Goal: Information Seeking & Learning: Find specific page/section

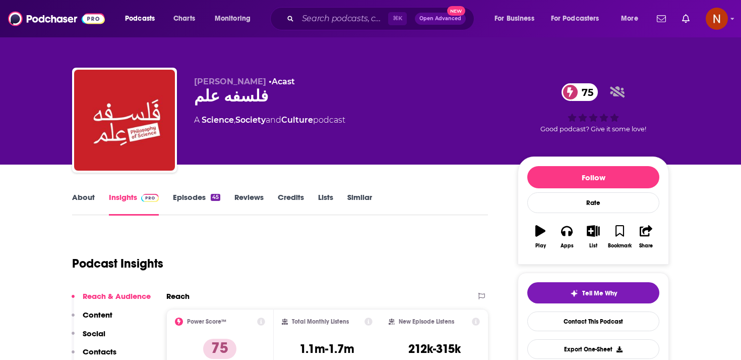
click at [328, 10] on div "⌘ K Open Advanced New" at bounding box center [372, 18] width 204 height 23
click at [330, 16] on input "Search podcasts, credits, & more..." at bounding box center [343, 19] width 90 height 16
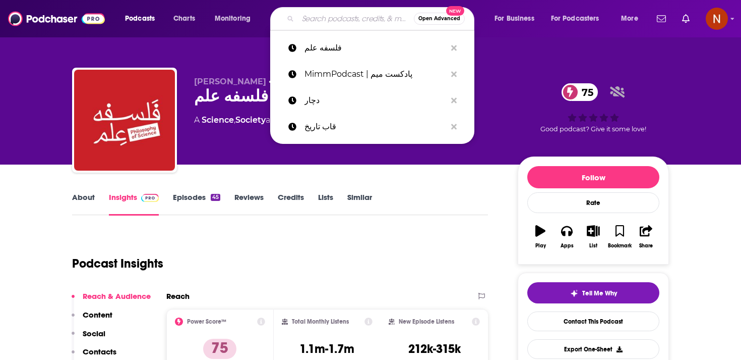
paste input "رختکن بازنده‌ها"
type input "رختکن بازنده‌ها"
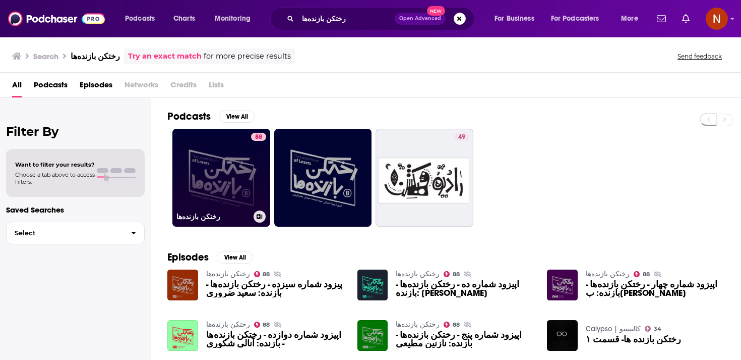
click at [219, 186] on link "88 رختکن بازنده‌ها" at bounding box center [221, 178] width 98 height 98
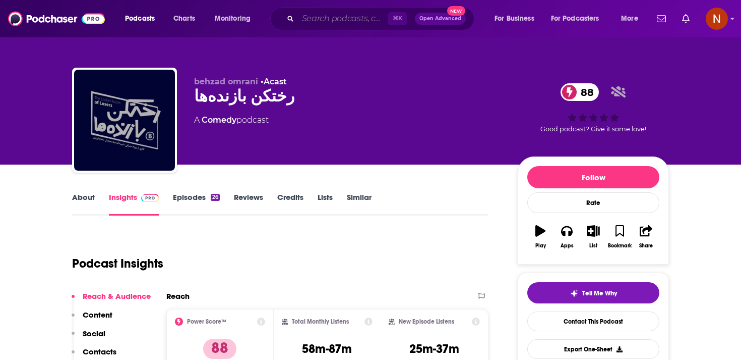
click at [306, 24] on input "Search podcasts, credits, & more..." at bounding box center [343, 19] width 90 height 16
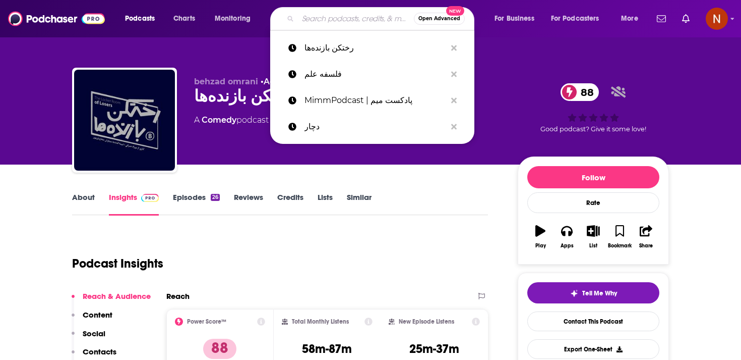
paste input "پادکست بنفش | Banafsh Podcast"
type input "پادکست بنفش | Banafsh Podcast"
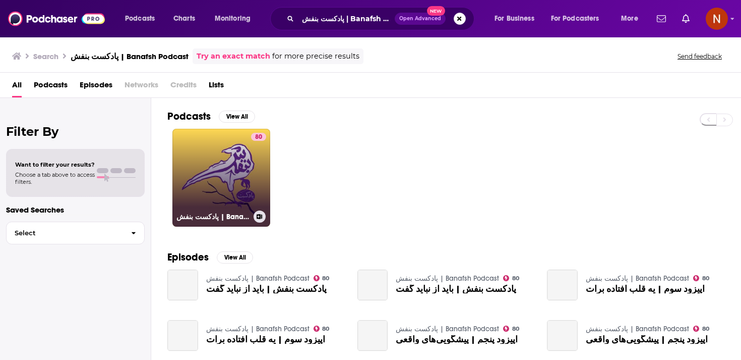
click at [235, 166] on link "80 پادکست بنفش | Banafsh Podcast" at bounding box center [221, 178] width 98 height 98
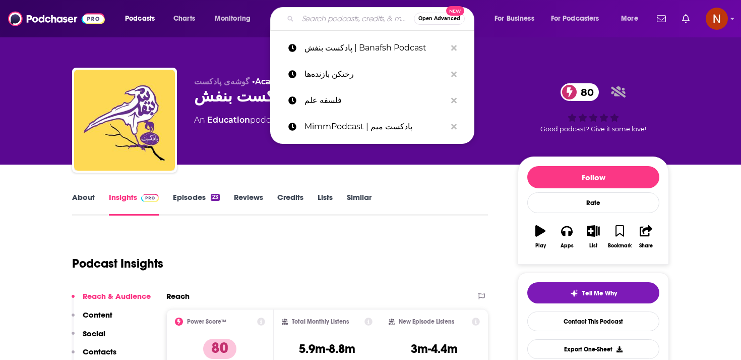
click at [325, 11] on input "Search podcasts, credits, & more..." at bounding box center [356, 19] width 116 height 16
paste input "خداحافظ آفریقا"
type input "خداحافظ آفریقا"
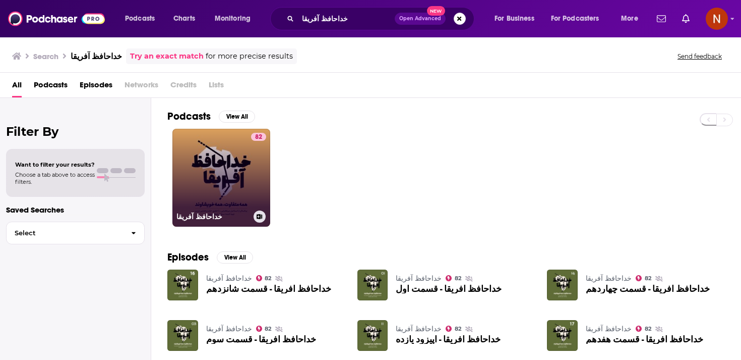
click at [223, 164] on link "82 خداحافظ آفریقا" at bounding box center [221, 178] width 98 height 98
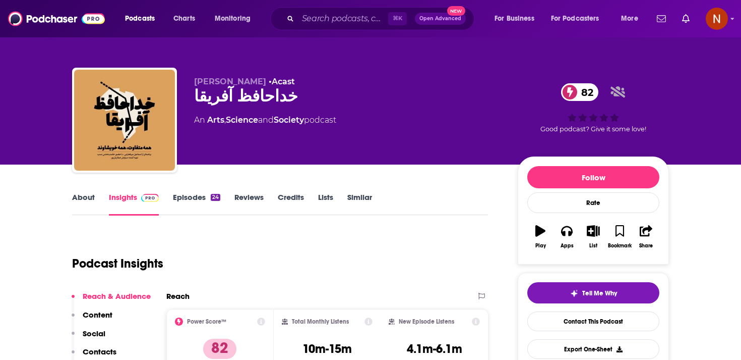
click at [229, 97] on div "خداحافظ آفریقا 82" at bounding box center [348, 96] width 308 height 20
copy div "خداحافظ آفریقا 82"
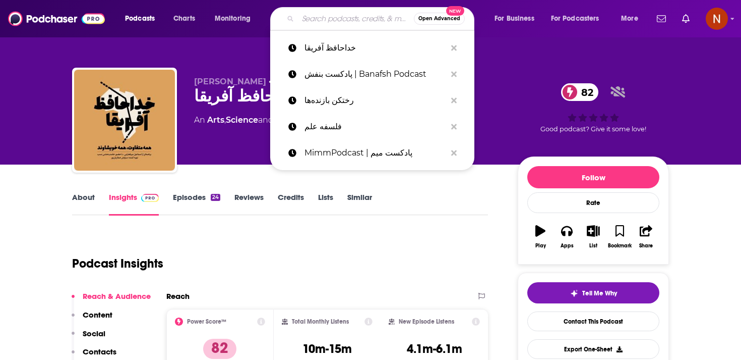
click at [317, 15] on input "Search podcasts, credits, & more..." at bounding box center [356, 19] width 116 height 16
paste input "هاگیرواگیر"
type input "هاگیرواگیر"
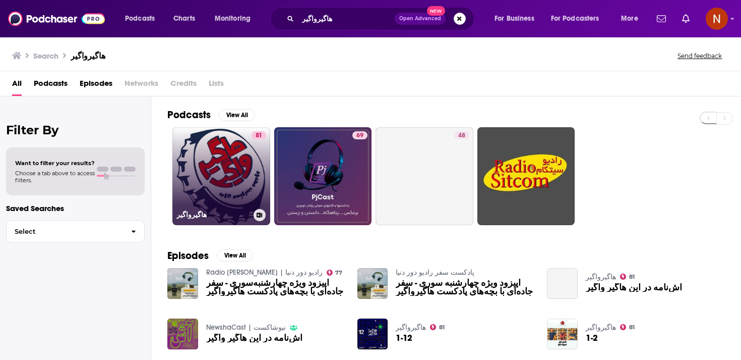
click at [205, 180] on link "81 هاگیرواگیر" at bounding box center [221, 176] width 98 height 98
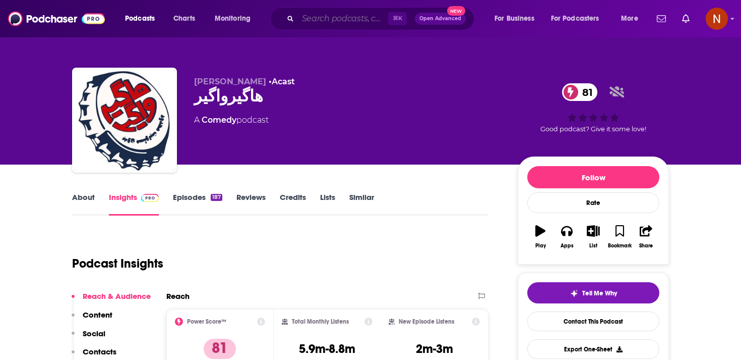
click at [323, 16] on input "Search podcasts, credits, & more..." at bounding box center [343, 19] width 90 height 16
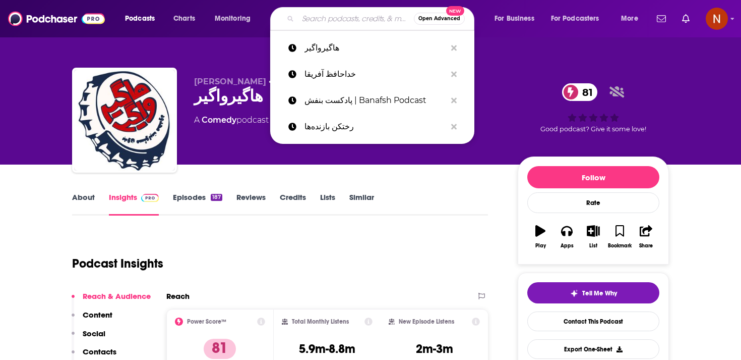
paste input "پرچم سفید"
type input "پرچم سفید"
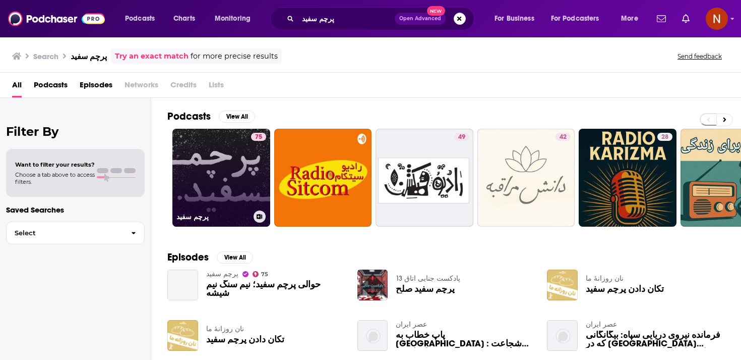
click at [219, 175] on link "75 پرچم سفید" at bounding box center [221, 178] width 98 height 98
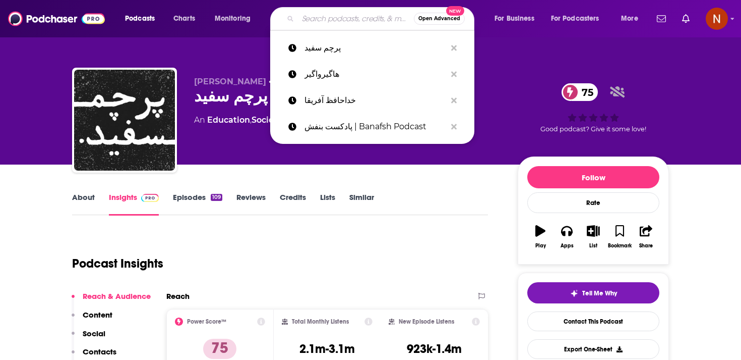
click at [313, 25] on input "Search podcasts, credits, & more..." at bounding box center [356, 19] width 116 height 16
paste input "بودكاست وسق"
type input "بودكاست وسق"
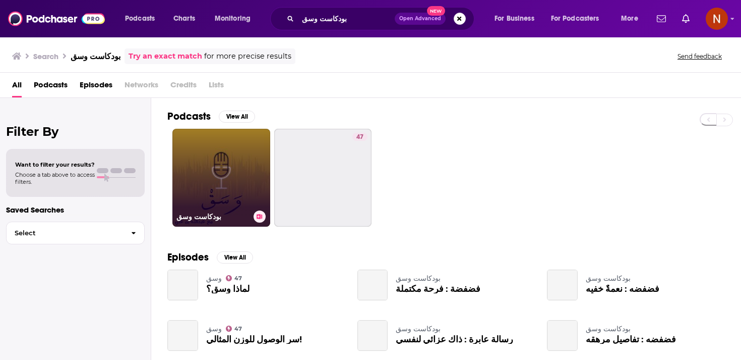
click at [232, 171] on link "بودكاست وسق" at bounding box center [221, 178] width 98 height 98
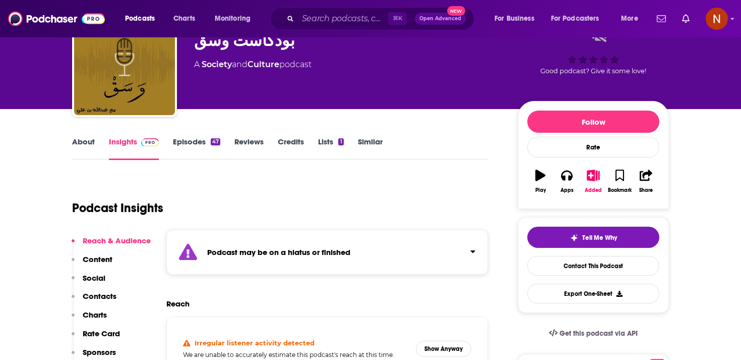
scroll to position [58, 0]
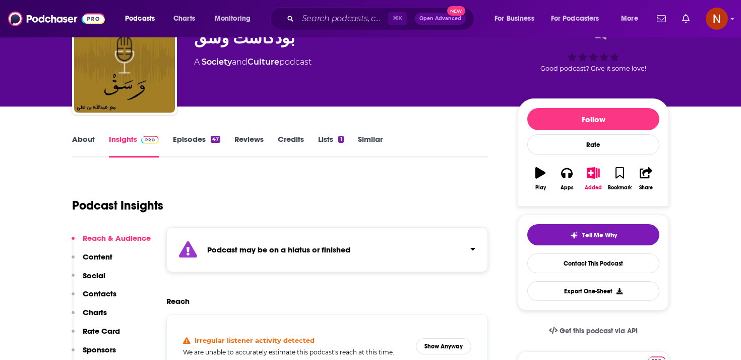
click at [297, 257] on div "Podcast may be on a hiatus or finished" at bounding box center [327, 249] width 322 height 45
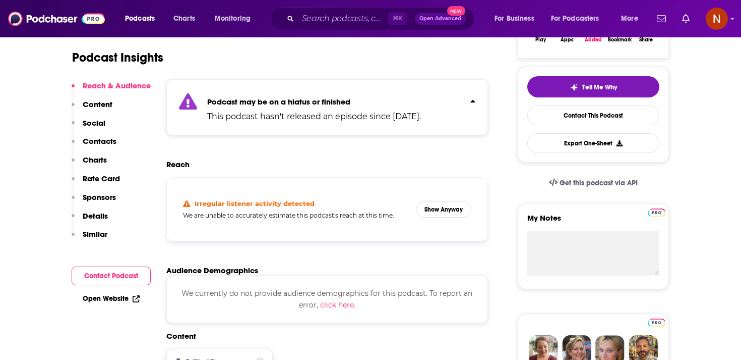
scroll to position [242, 0]
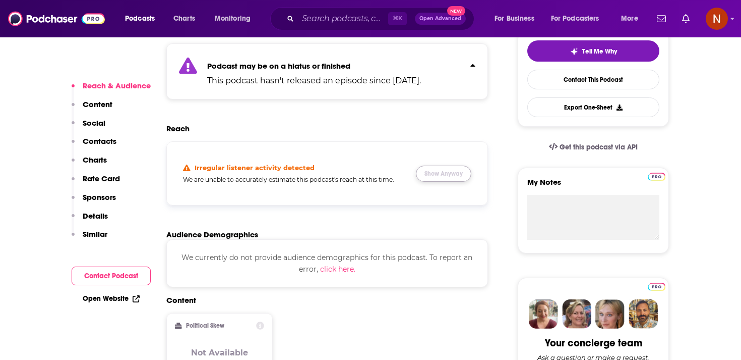
click at [446, 169] on button "Show Anyway" at bounding box center [443, 173] width 55 height 16
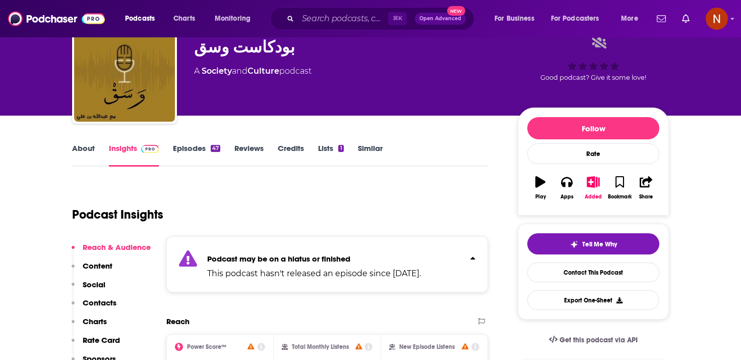
scroll to position [0, 0]
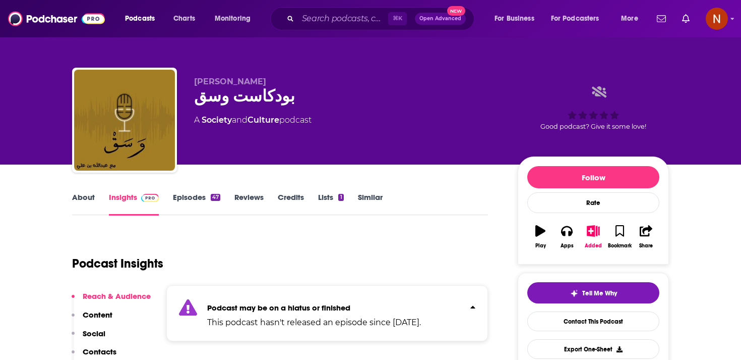
click at [338, 9] on div "⌘ K Open Advanced New" at bounding box center [372, 18] width 204 height 23
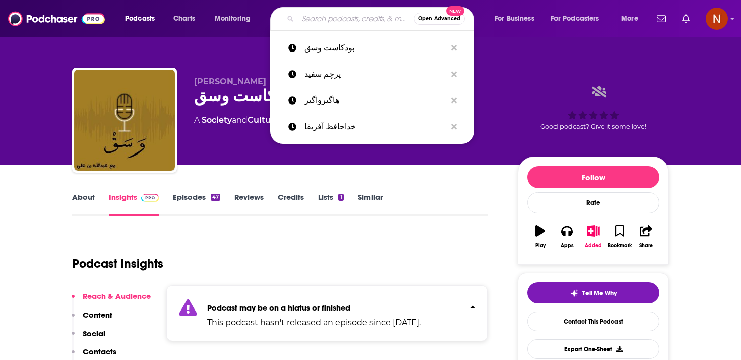
click at [336, 25] on input "Search podcasts, credits, & more..." at bounding box center [356, 19] width 116 height 16
paste input "دچار"
type input "دچار"
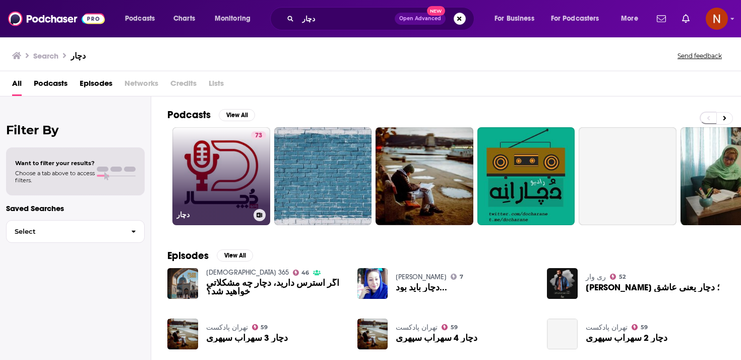
click at [238, 165] on link "73 دچار" at bounding box center [221, 176] width 98 height 98
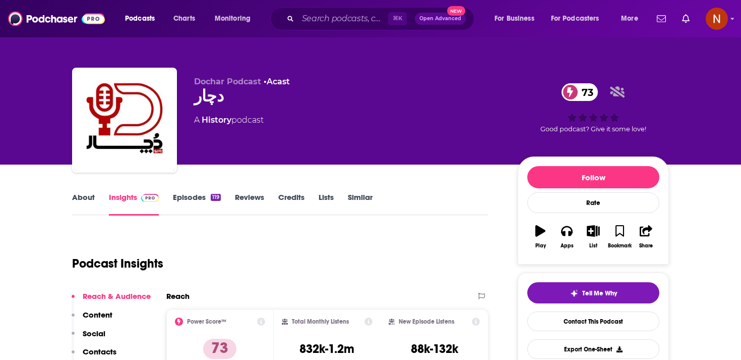
click at [318, 37] on div "Podcasts Charts Monitoring ⌘ K Open Advanced New For Business For Podcasters Mo…" at bounding box center [370, 18] width 741 height 37
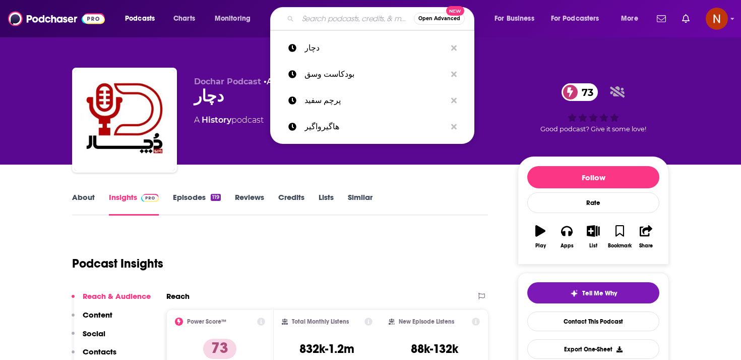
click at [332, 25] on input "Search podcasts, credits, & more..." at bounding box center [356, 19] width 116 height 16
paste input "MimmPodcast | پادکست میم"
type input "MimmPodcast | پادکست میم"
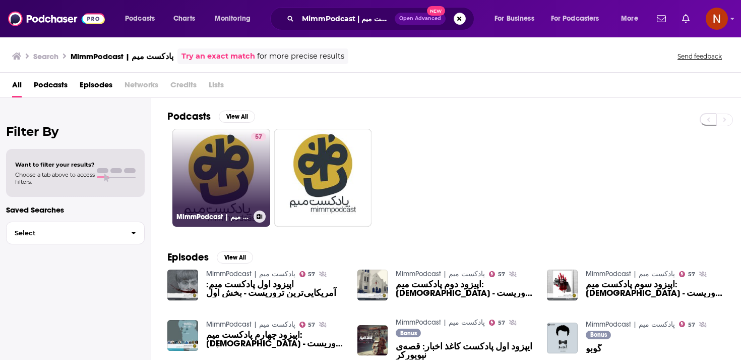
click at [250, 156] on link "57 MimmPodcast | پادکست میم" at bounding box center [221, 178] width 98 height 98
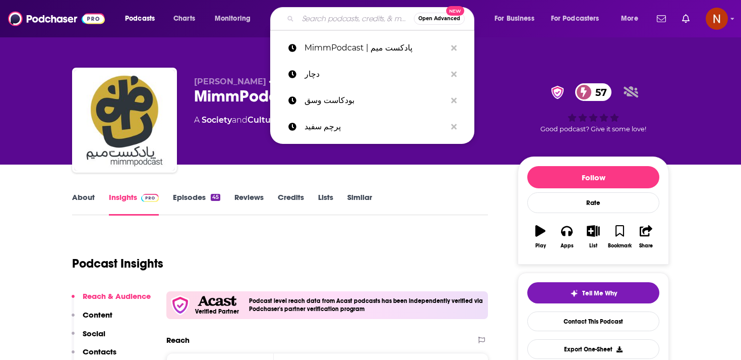
click at [345, 13] on input "Search podcasts, credits, & more..." at bounding box center [356, 19] width 116 height 16
paste input "فلسفه علم"
type input "فلسفه علم"
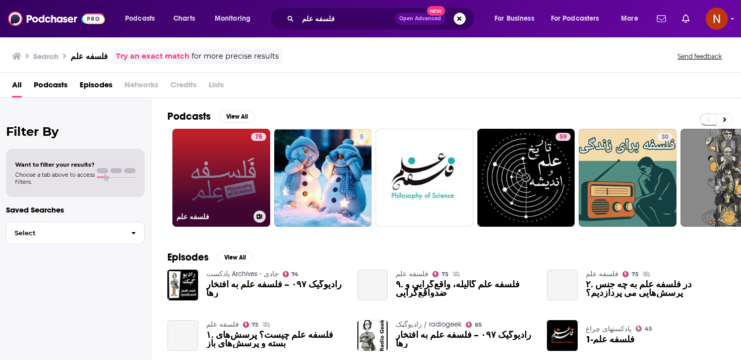
click at [220, 169] on link "75 فلسفه علم" at bounding box center [221, 178] width 98 height 98
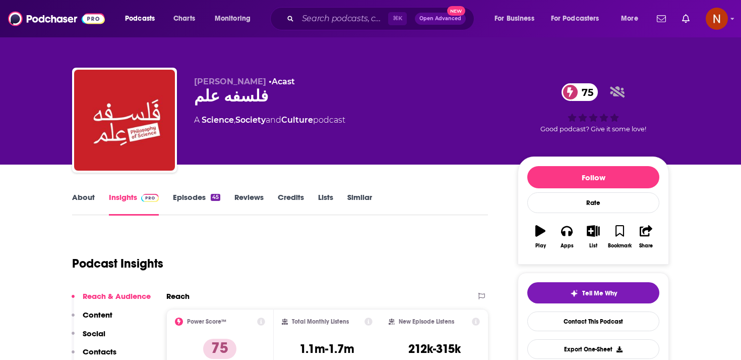
click at [325, 8] on div "⌘ K Open Advanced New" at bounding box center [372, 18] width 204 height 23
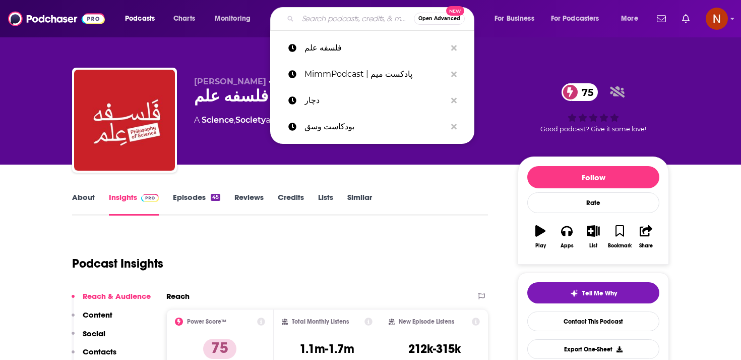
click at [324, 19] on input "Search podcasts, credits, & more..." at bounding box center [356, 19] width 116 height 16
paste input "كبرني بودكاست"
type input "كبرني بودكاست"
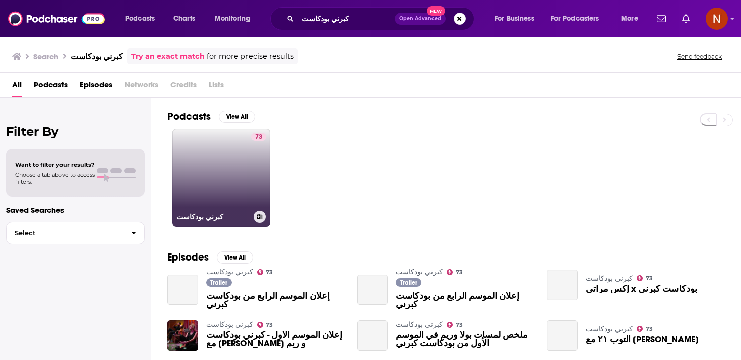
click at [235, 172] on link "73 كبرني بودكاست" at bounding box center [221, 178] width 98 height 98
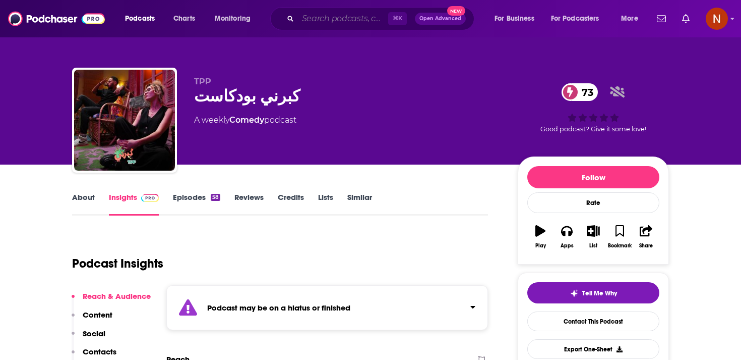
click at [319, 18] on input "Search podcasts, credits, & more..." at bounding box center [343, 19] width 90 height 16
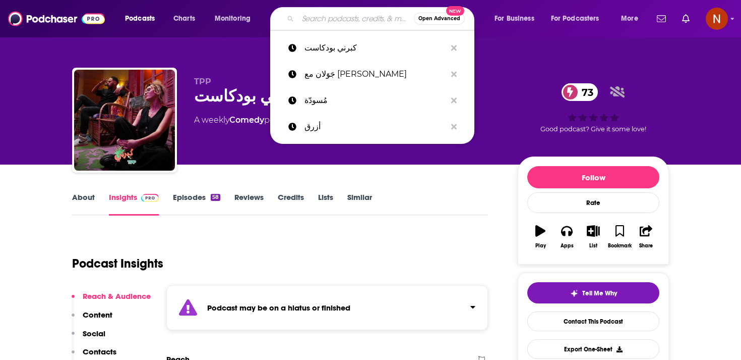
paste input "كفاية بقى"
type input "كفاية بقى"
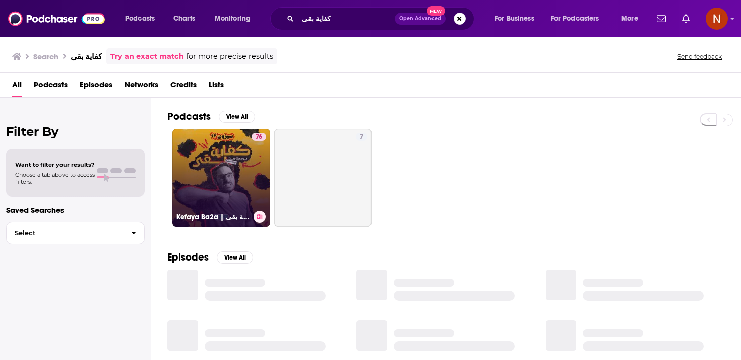
click at [234, 163] on link "76 Kefaya Ba2a | كفاية بقى" at bounding box center [221, 178] width 98 height 98
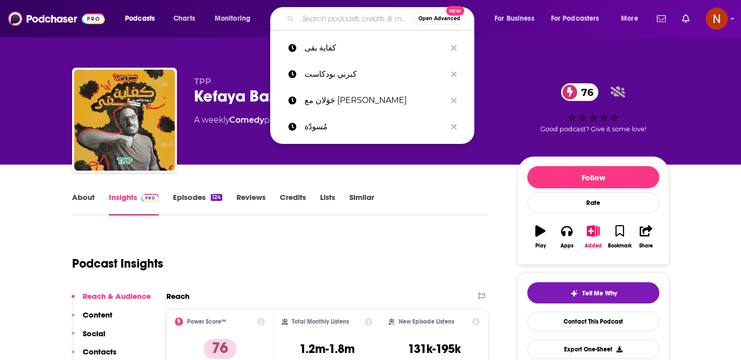
click at [333, 16] on input "Search podcasts, credits, & more..." at bounding box center [356, 19] width 116 height 16
paste input "Omam Podcast - أُمم مع [PERSON_NAME]"
type input "Omam Podcast - أُمم مع [PERSON_NAME]"
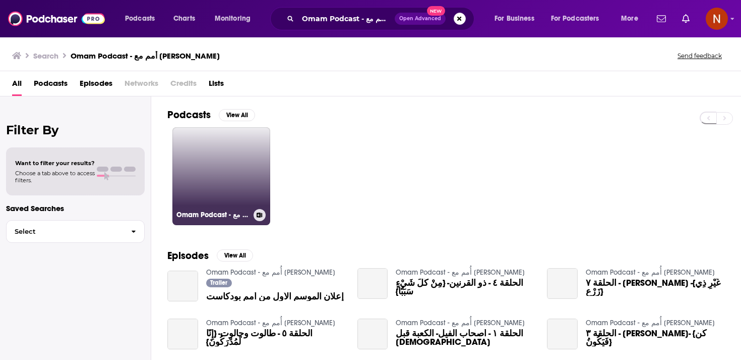
click at [204, 192] on link "Omam Podcast - أُمم مع [PERSON_NAME]" at bounding box center [221, 176] width 98 height 98
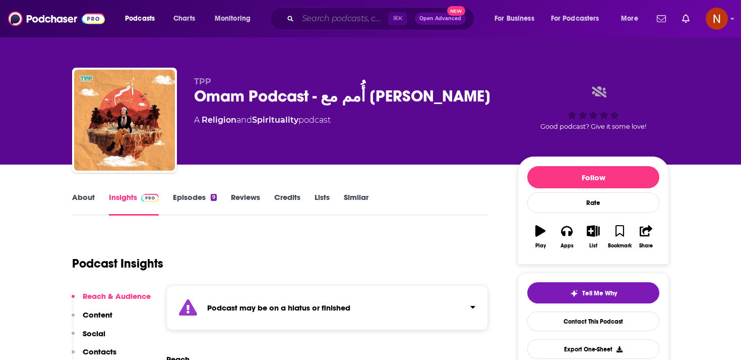
click at [316, 20] on input "Search podcasts, credits, & more..." at bounding box center [343, 19] width 90 height 16
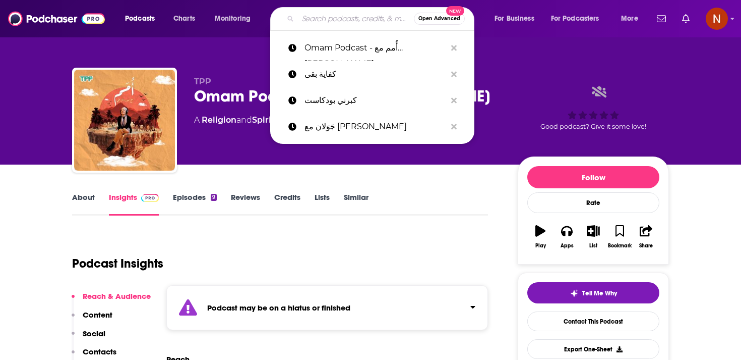
paste input "!!هو في إيه يا جماعة؟"
type input "!!هو في إيه يا جماعة؟"
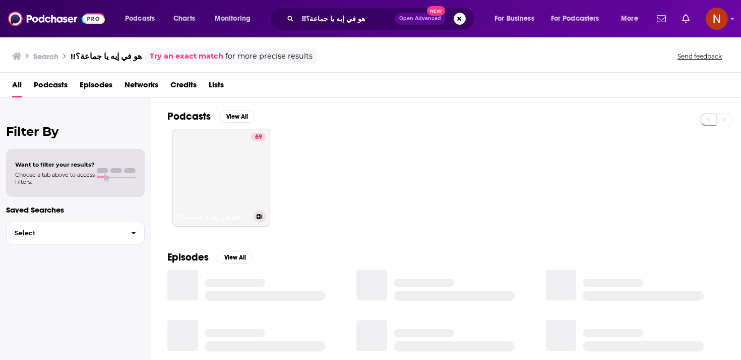
click at [231, 161] on link "69 !!هو في إيه يا جماعة؟" at bounding box center [221, 178] width 98 height 98
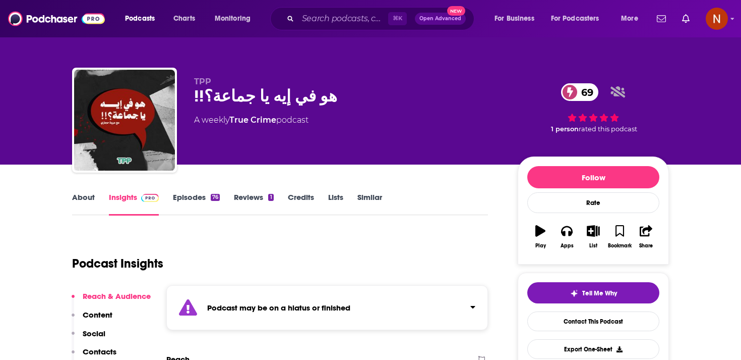
click at [340, 10] on div "⌘ K Open Advanced New" at bounding box center [372, 18] width 204 height 23
click at [340, 20] on input "Search podcasts, credits, & more..." at bounding box center [343, 19] width 90 height 16
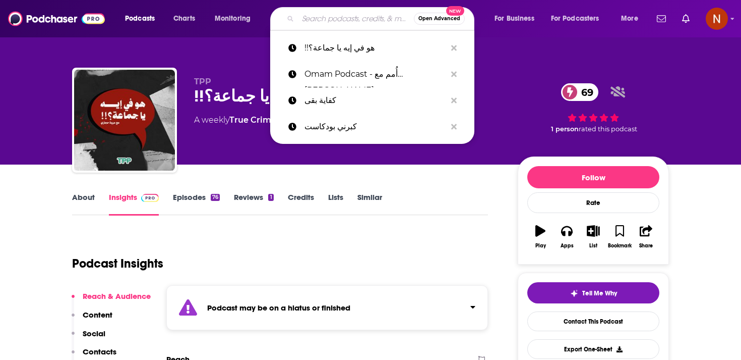
paste input "ّمن النهارده مع حنان البهي"
type input "ّمن النهارده مع حنان البهي"
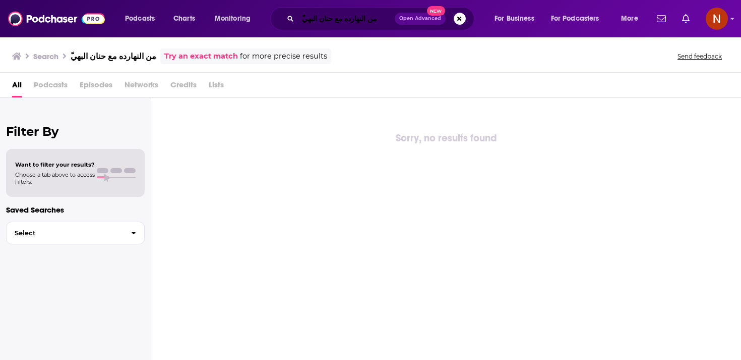
click at [360, 21] on input "ّمن النهارده مع حنان البهي" at bounding box center [346, 19] width 97 height 16
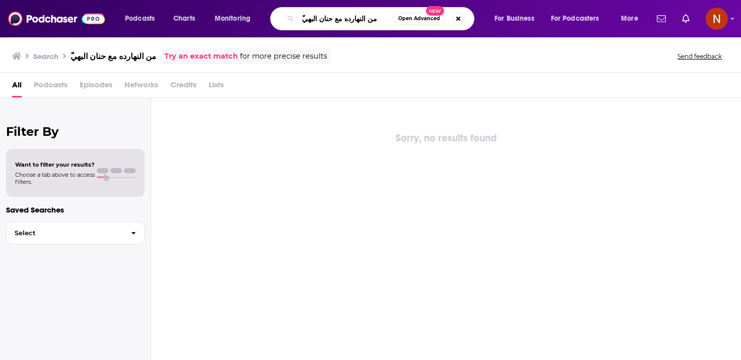
click at [360, 21] on input "ّمن النهارده مع حنان البهي" at bounding box center [346, 19] width 96 height 16
click at [338, 19] on input "ّمن النهارده مع حنان البهي" at bounding box center [346, 19] width 96 height 16
drag, startPoint x: 341, startPoint y: 19, endPoint x: 256, endPoint y: 18, distance: 85.2
click at [256, 18] on div "Podcasts Charts Monitoring ّمن النهارده مع حنان البهي Open Advanced New For Bus…" at bounding box center [383, 18] width 530 height 23
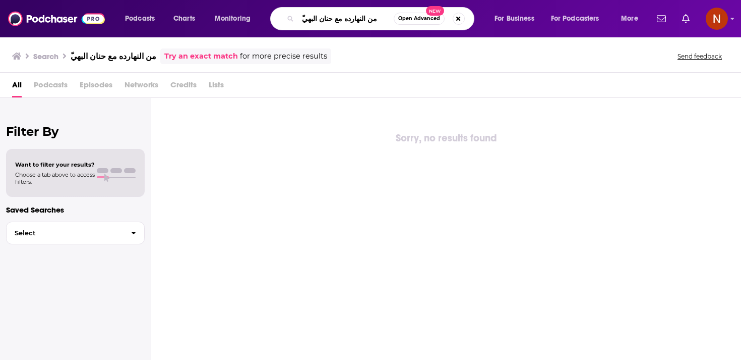
click at [319, 17] on input "ّمن النهارده مع حنان البهي" at bounding box center [346, 19] width 96 height 16
drag, startPoint x: 303, startPoint y: 18, endPoint x: 342, endPoint y: 19, distance: 39.4
click at [342, 19] on input "ّمن النهارده مع حنان البهي" at bounding box center [346, 19] width 96 height 16
click at [336, 21] on input "ّمن النهارده" at bounding box center [346, 19] width 96 height 16
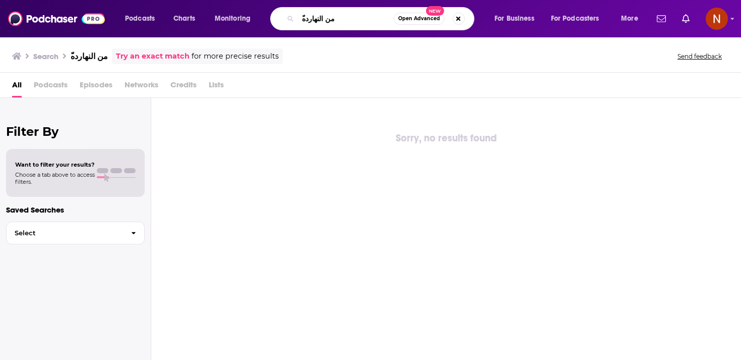
click at [322, 19] on input "ّمن النهارده" at bounding box center [346, 19] width 96 height 16
paste input "مع حنان البهي"
type input "ّمن النهارده مع حنان البهي"
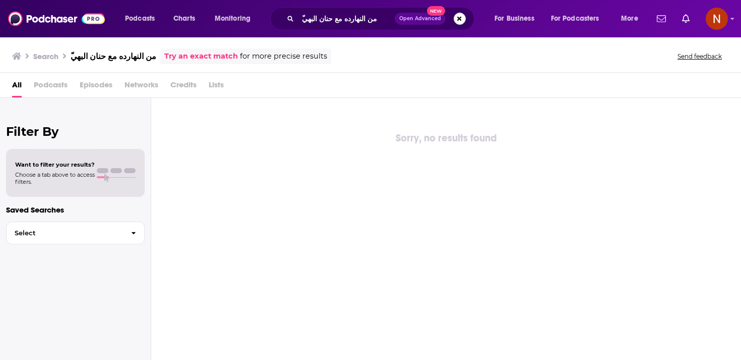
click at [204, 54] on link "Try an exact match" at bounding box center [201, 56] width 74 height 12
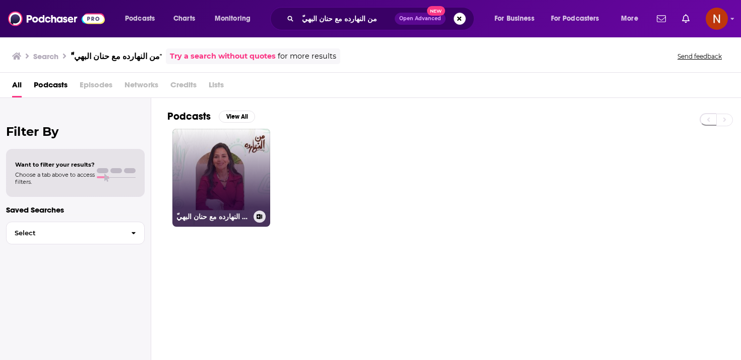
click at [237, 163] on link "ّمن النهارده مع حنان البهي" at bounding box center [221, 178] width 98 height 98
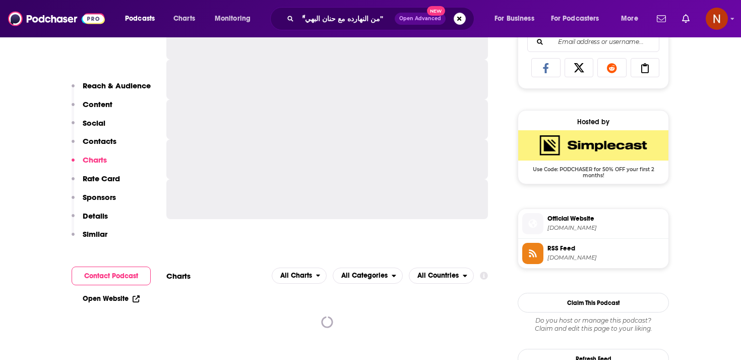
scroll to position [528, 0]
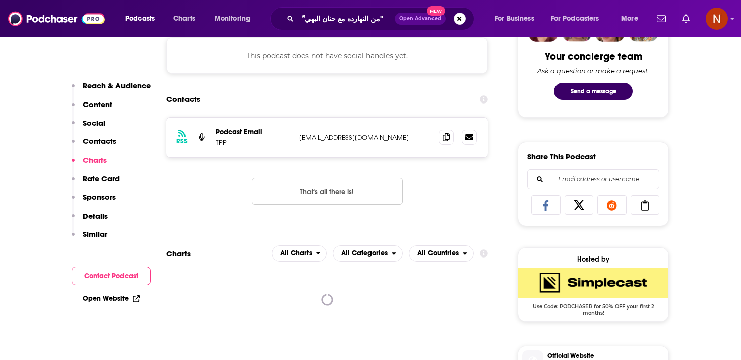
click at [564, 288] on img "SimpleCast Deal: Use Code: PODCHASER for 50% OFF your first 2 months!" at bounding box center [594, 282] width 150 height 30
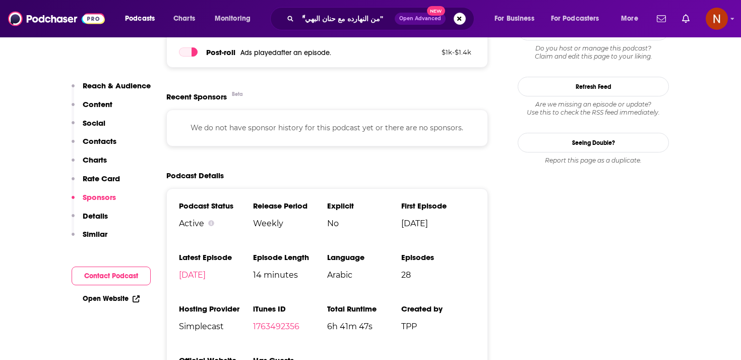
scroll to position [810, 0]
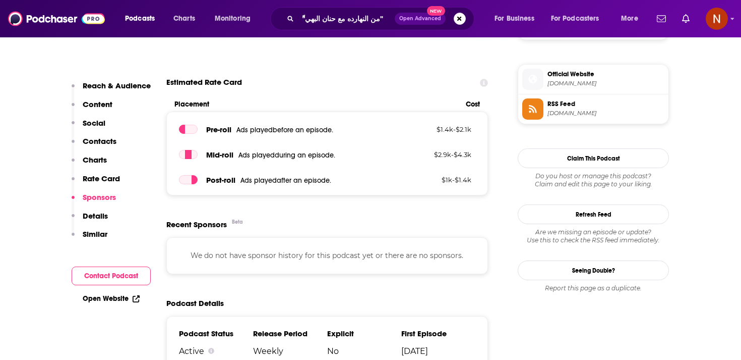
click at [551, 120] on link "RSS Feed [DOMAIN_NAME]" at bounding box center [594, 108] width 142 height 21
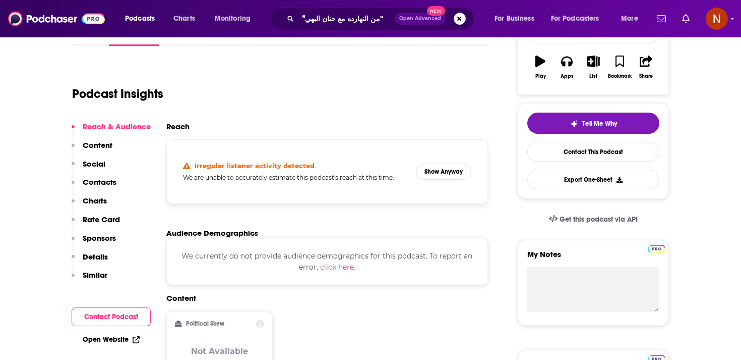
scroll to position [0, 0]
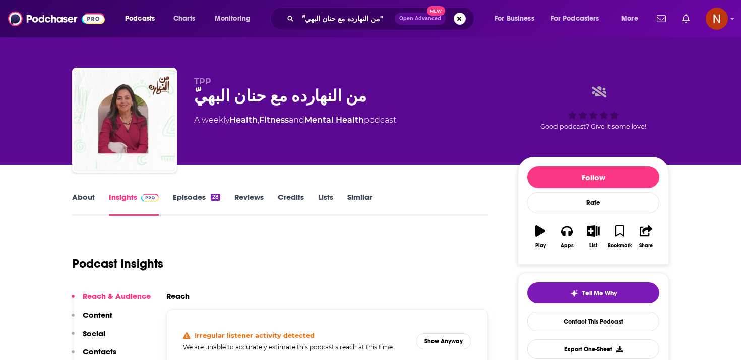
click at [237, 103] on div "ّمن النهارده مع حنان البهي" at bounding box center [348, 96] width 308 height 20
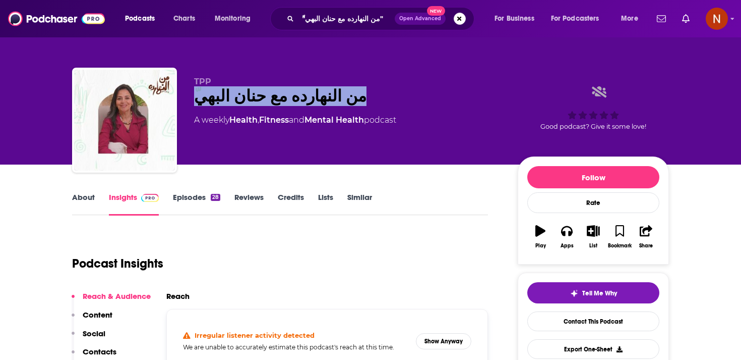
click at [237, 103] on div "ّمن النهارده مع حنان البهي" at bounding box center [348, 96] width 308 height 20
copy div "ّمن النهارده مع حنان البهي"
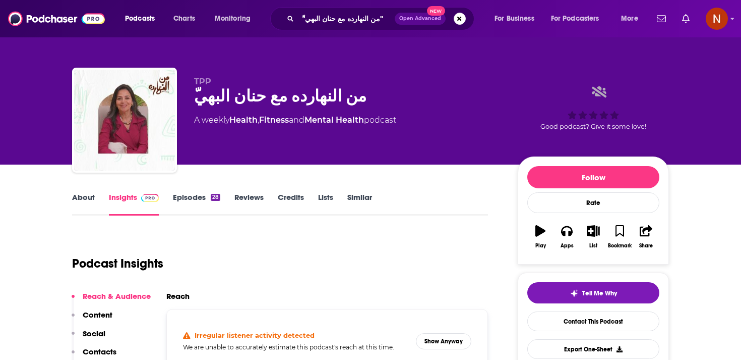
click at [324, 6] on div "Podcasts Charts Monitoring "ّمن النهارده مع حنان البهي" Open Advanced New For B…" at bounding box center [370, 18] width 741 height 37
click at [324, 17] on input ""ّمن النهارده مع حنان البهي"" at bounding box center [346, 19] width 97 height 16
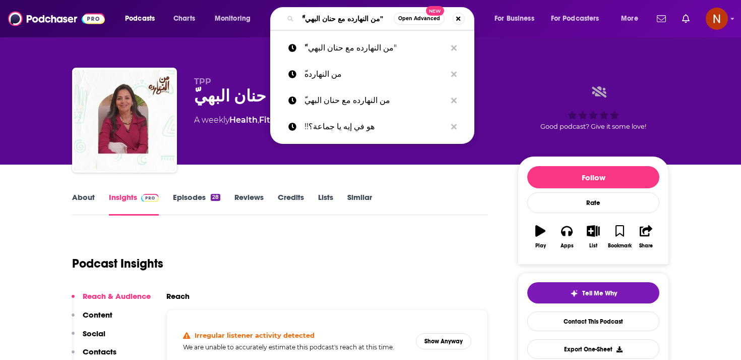
click at [324, 17] on input ""ّمن النهارده مع حنان البهي"" at bounding box center [346, 19] width 96 height 16
paste input "Family Talks - كلام عائلي"
type input "Family Talks - كلام عائلي"
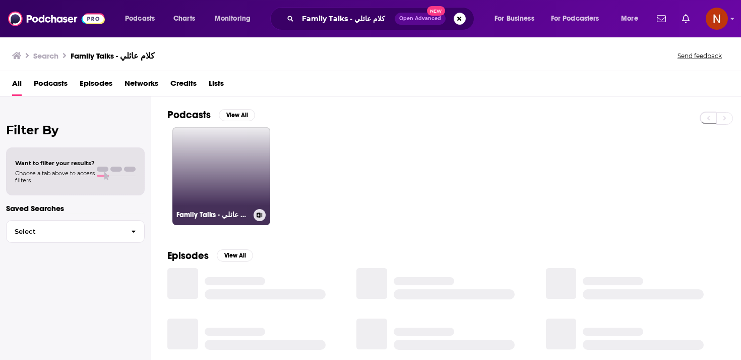
click at [212, 162] on link "Family Talks - كلام عائلي" at bounding box center [221, 176] width 98 height 98
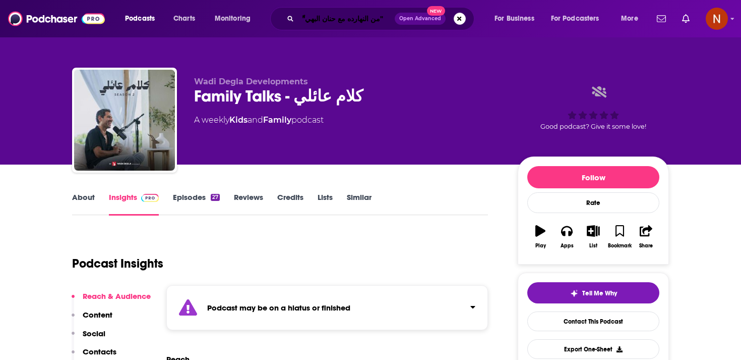
click at [320, 19] on input ""ّمن النهارده مع حنان البهي"" at bounding box center [346, 19] width 97 height 16
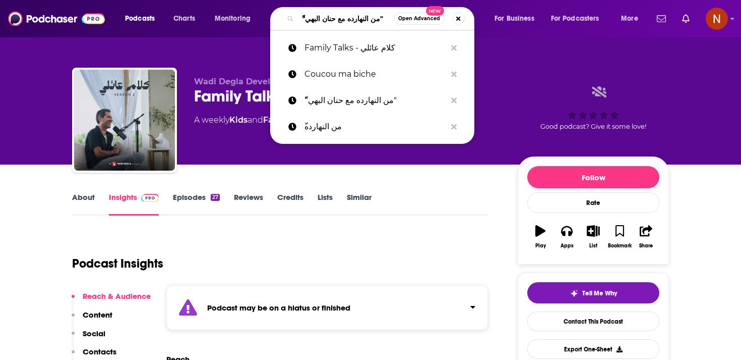
click at [320, 19] on input ""ّمن النهارده مع حنان البهي"" at bounding box center [346, 19] width 96 height 16
paste input "The W by [PERSON_NAME]"
type input "The W by [PERSON_NAME]"
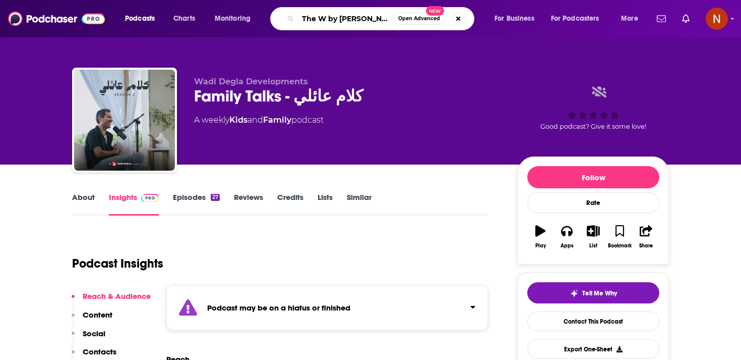
scroll to position [0, 6]
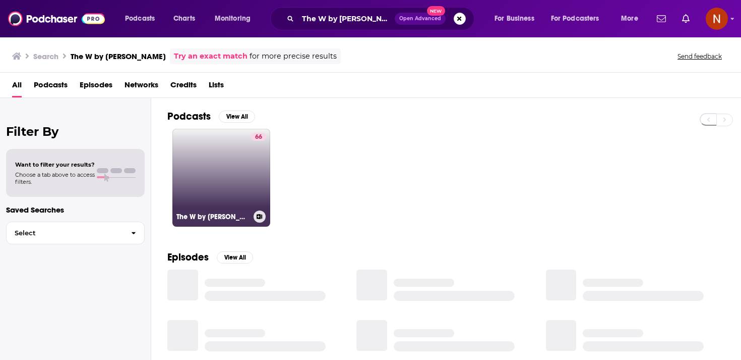
click at [238, 169] on link "66 The W by [PERSON_NAME]" at bounding box center [221, 178] width 98 height 98
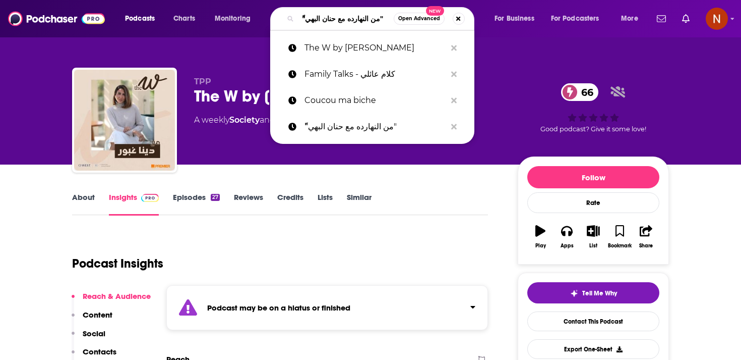
click at [368, 21] on input ""ّمن النهارده مع حنان البهي"" at bounding box center [346, 19] width 96 height 16
paste input "انتهت حلول الأرض مع [PERSON_NAME]"
type input "انتهت حلول الأرض مع [PERSON_NAME]"
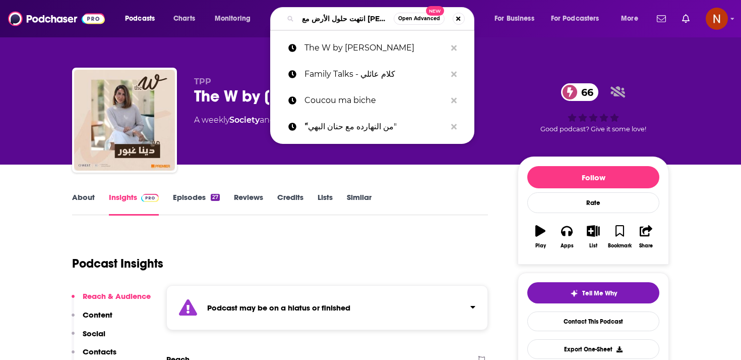
scroll to position [0, 10]
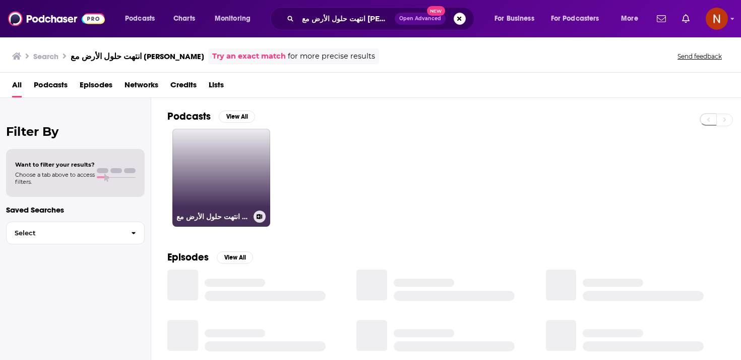
click at [222, 167] on link "انتهت حلول الأرض مع [PERSON_NAME]" at bounding box center [221, 178] width 98 height 98
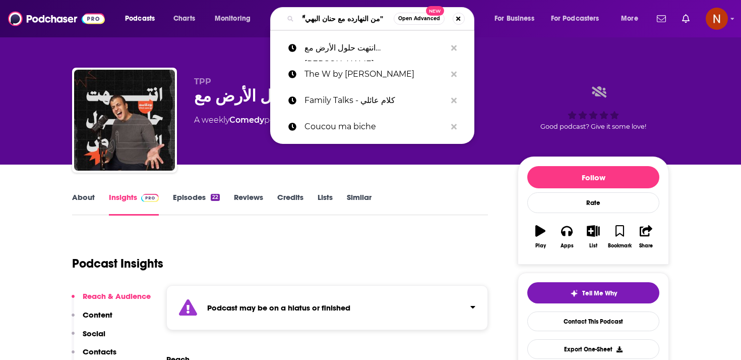
click at [320, 26] on input ""ّمن النهارده مع حنان البهي"" at bounding box center [346, 19] width 96 height 16
paste input "G.Talks - The Podcast for Dreamers"
type input "G.Talks - The Podcast for Dreamers"
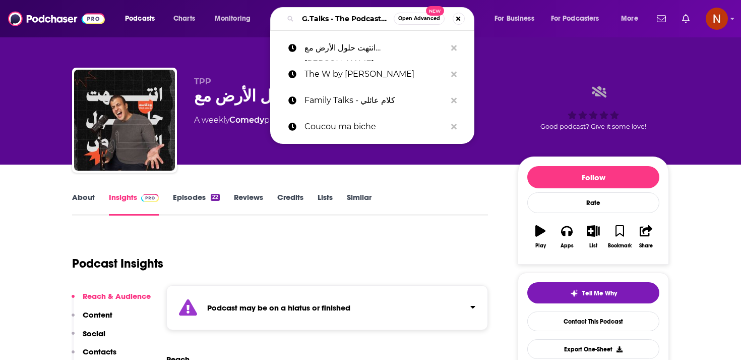
scroll to position [0, 42]
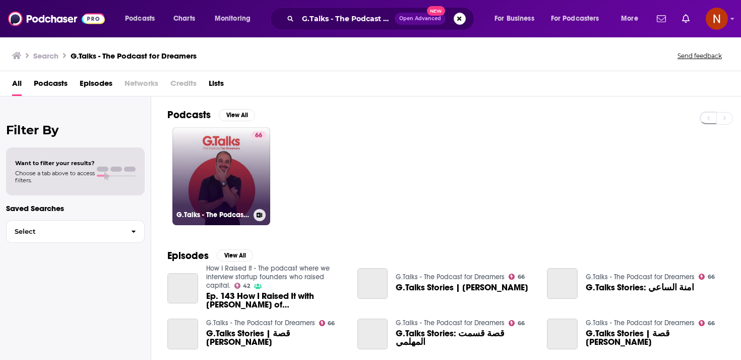
click at [218, 180] on link "66 G.Talks - The Podcast for Dreamers" at bounding box center [221, 176] width 98 height 98
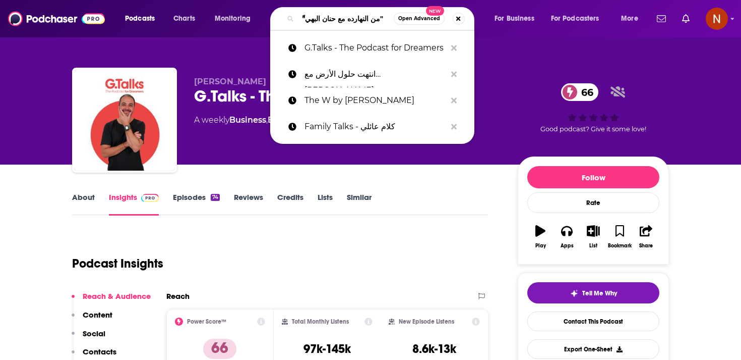
click at [311, 20] on input ""ّمن النهارده مع حنان البهي"" at bounding box center [346, 19] width 96 height 16
click at [215, 99] on div "G.Talks - The Podcast for Dreamers 66" at bounding box center [348, 96] width 308 height 20
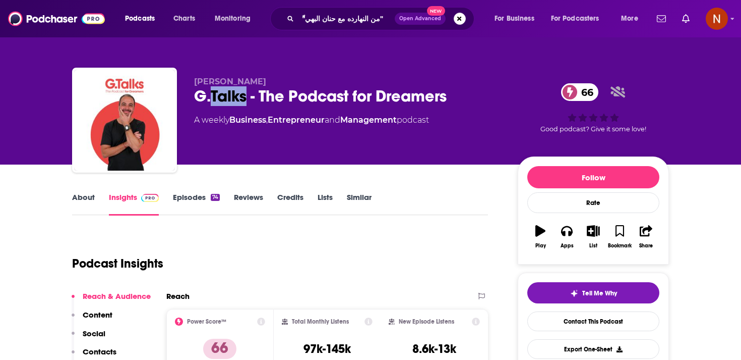
click at [215, 99] on div "G.Talks - The Podcast for Dreamers 66" at bounding box center [348, 96] width 308 height 20
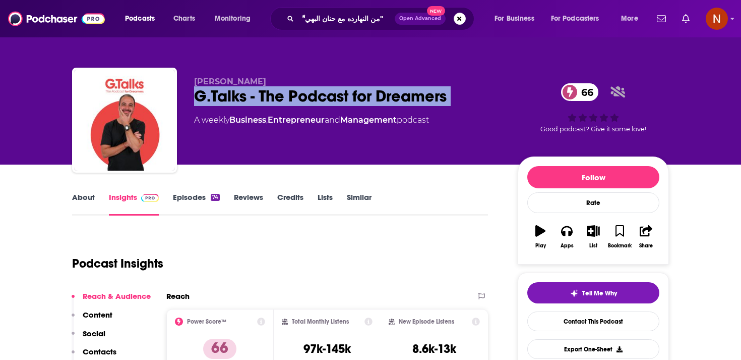
click at [215, 99] on div "G.Talks - The Podcast for Dreamers 66" at bounding box center [348, 96] width 308 height 20
copy div "G.Talks - The Podcast for Dreamers 66"
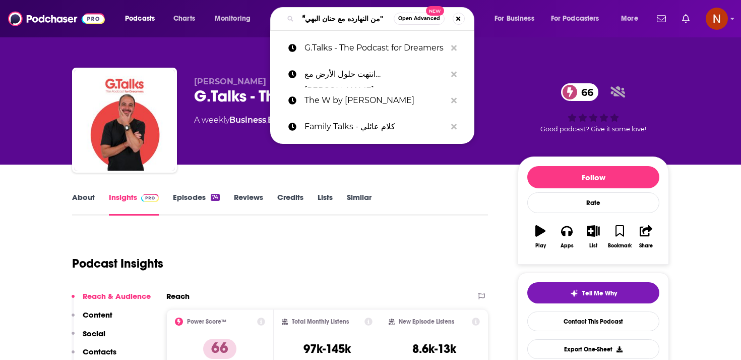
drag, startPoint x: 307, startPoint y: 20, endPoint x: 376, endPoint y: 23, distance: 69.7
click at [376, 23] on input ""ّمن النهارده مع حنان البهي"" at bounding box center [346, 19] width 96 height 16
paste input "Search podcasts, credits, & more..."
click at [359, 17] on input ""ّمن النهارده مع حنان البهي"" at bounding box center [346, 19] width 96 height 16
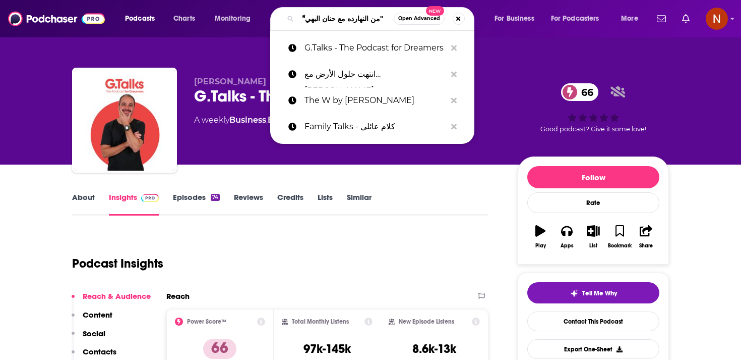
click at [359, 17] on input ""ّمن النهارده مع حنان البهي"" at bounding box center [346, 19] width 96 height 16
paste input "كبرني بودكاست"
type input "كبرني بودكاست"
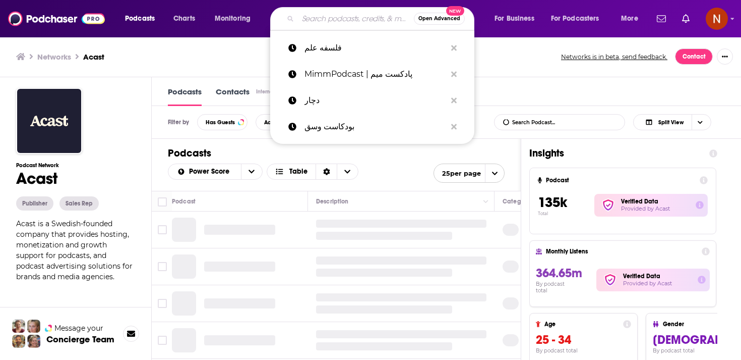
click at [325, 21] on input "Search podcasts, credits, & more..." at bounding box center [356, 19] width 116 height 16
paste input "كنبة السبت"
type input "كنبة السبت"
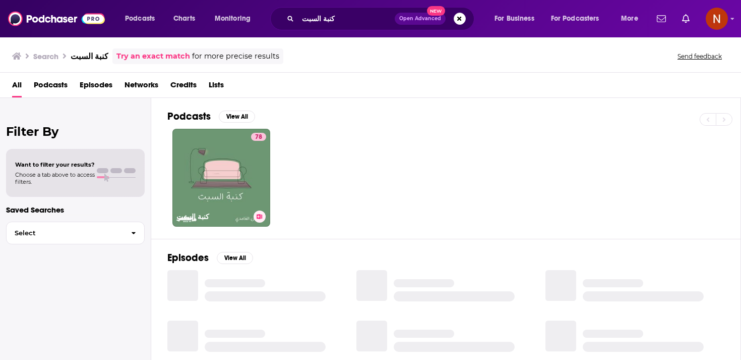
click at [243, 167] on link "78 كنبة السبت" at bounding box center [221, 178] width 98 height 98
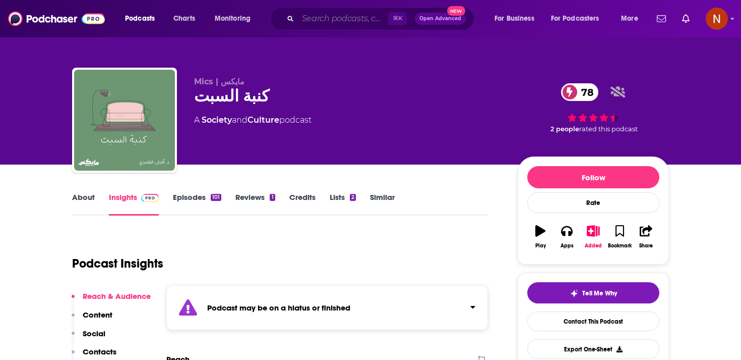
click at [368, 24] on input "Search podcasts, credits, & more..." at bounding box center [343, 19] width 90 height 16
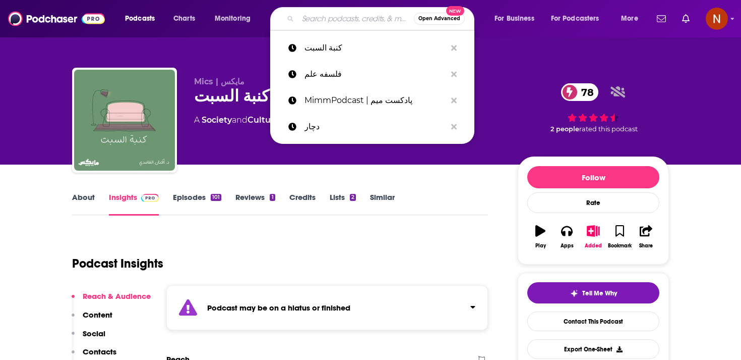
paste input "جناية"
type input "جناية"
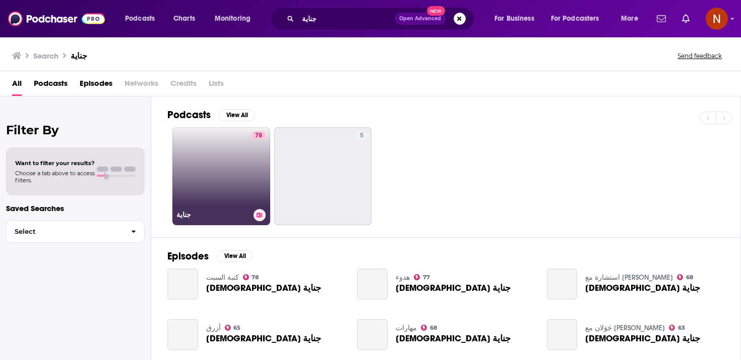
click at [217, 170] on link "78 جناية" at bounding box center [221, 176] width 98 height 98
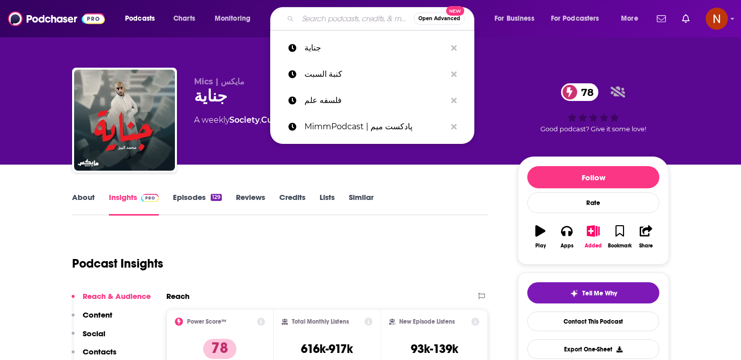
click at [332, 17] on input "Search podcasts, credits, & more..." at bounding box center [356, 19] width 116 height 16
paste input "هدوء"
type input "هدوء"
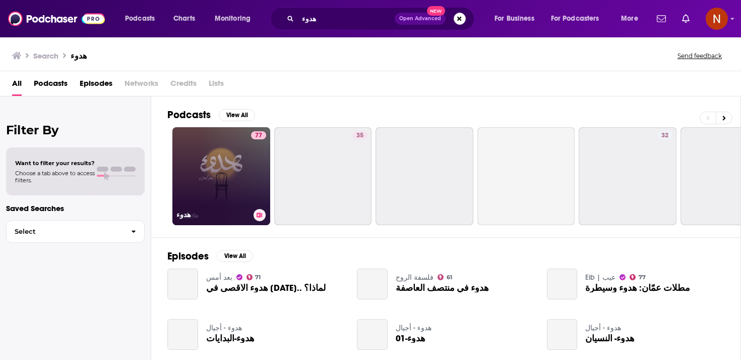
click at [209, 161] on link "77 هدوء" at bounding box center [221, 176] width 98 height 98
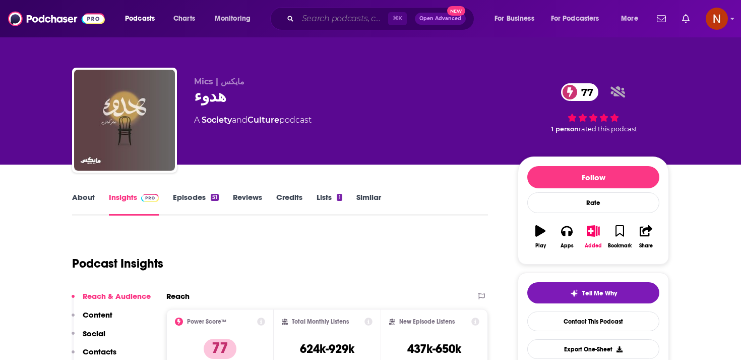
click at [326, 16] on input "Search podcasts, credits, & more..." at bounding box center [343, 19] width 90 height 16
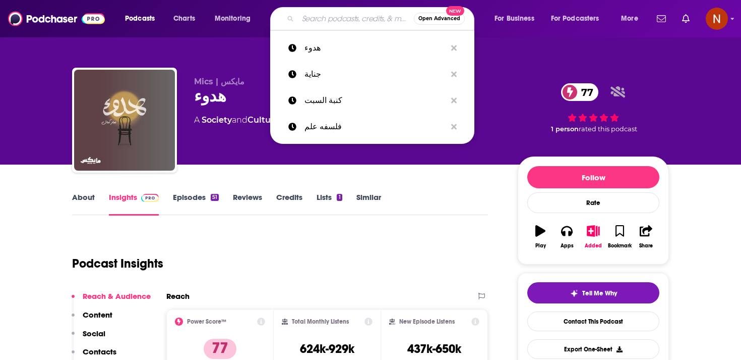
paste input "أسمار"
type input "أسمار"
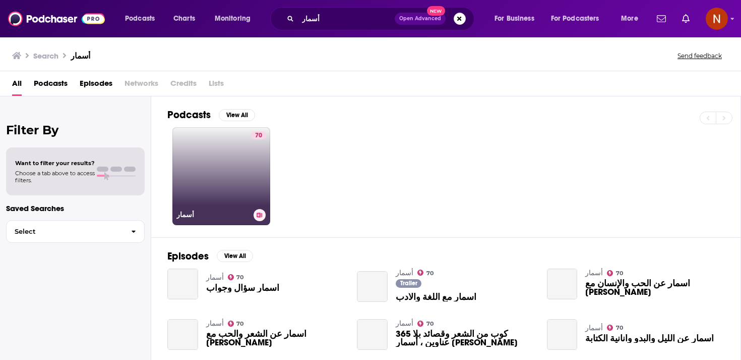
click at [246, 157] on link "70 أسمار" at bounding box center [221, 176] width 98 height 98
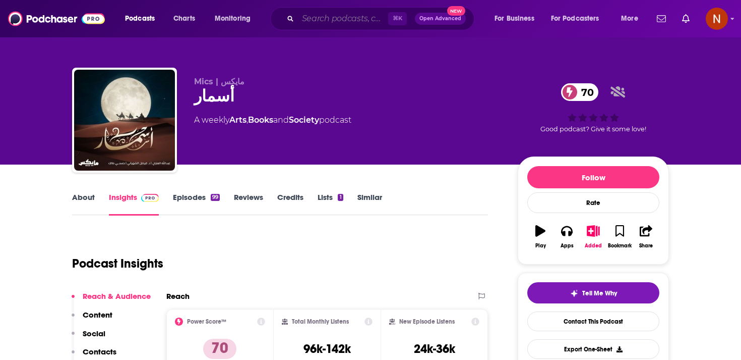
click at [344, 17] on input "Search podcasts, credits, & more..." at bounding box center [343, 19] width 90 height 16
paste input "استشارة مع سارة"
type input "استشارة مع سارة"
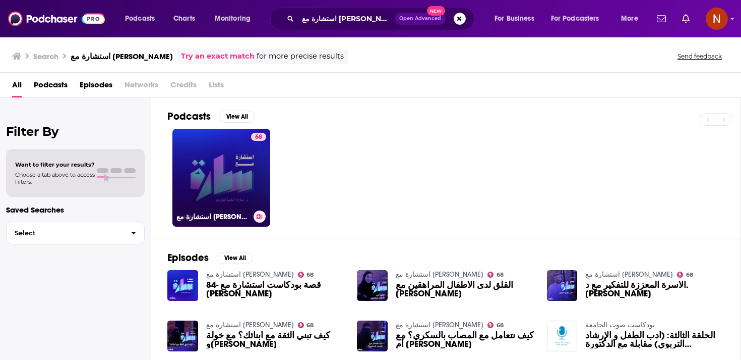
click at [226, 170] on link "68 استشارة مع سارة" at bounding box center [221, 178] width 98 height 98
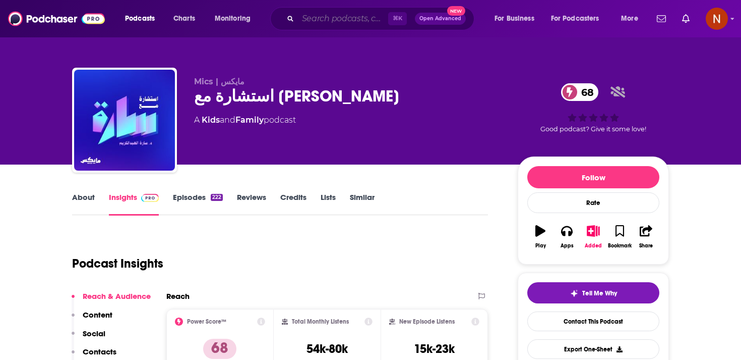
click at [315, 25] on input "Search podcasts, credits, & more..." at bounding box center [343, 19] width 90 height 16
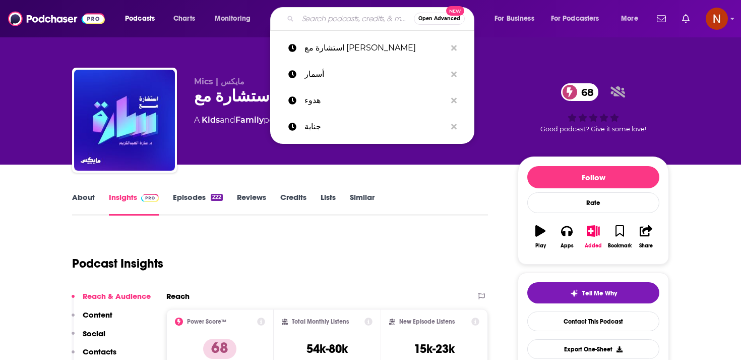
paste input "مهارات"
type input "مهارات"
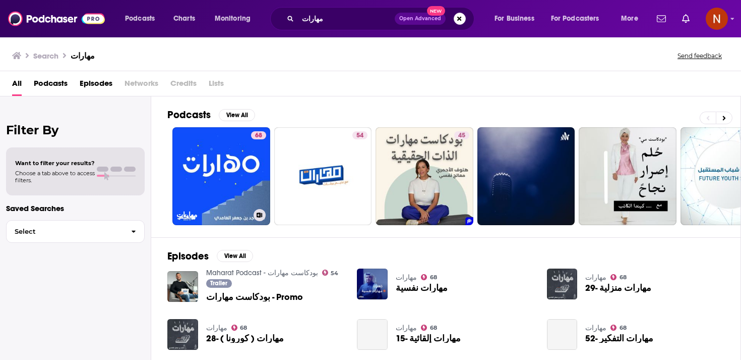
click at [241, 179] on link "68 مهارات" at bounding box center [221, 176] width 98 height 98
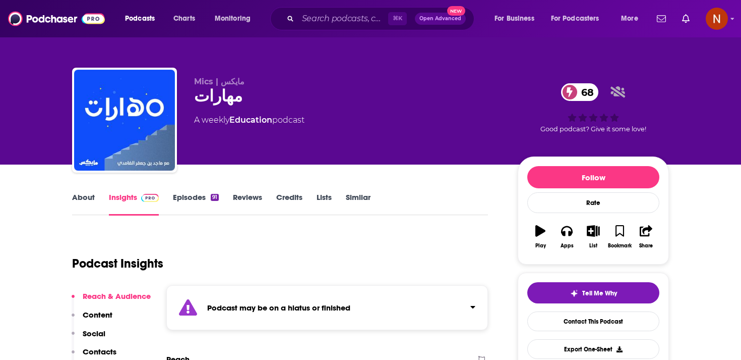
click at [307, 240] on div "Podcast Insights" at bounding box center [276, 257] width 408 height 51
click at [354, 16] on input "Search podcasts, credits, & more..." at bounding box center [343, 19] width 90 height 16
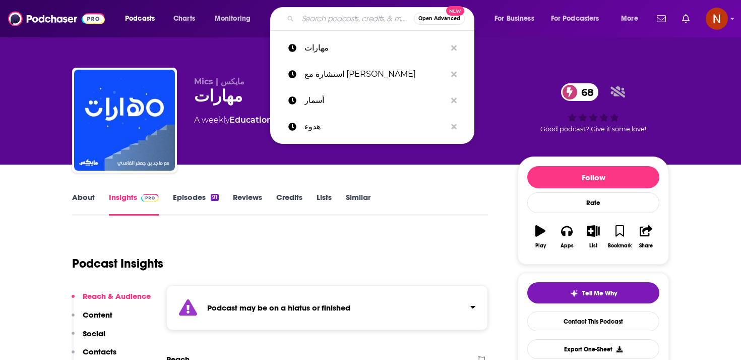
paste input "أزرق"
type input "أزرق"
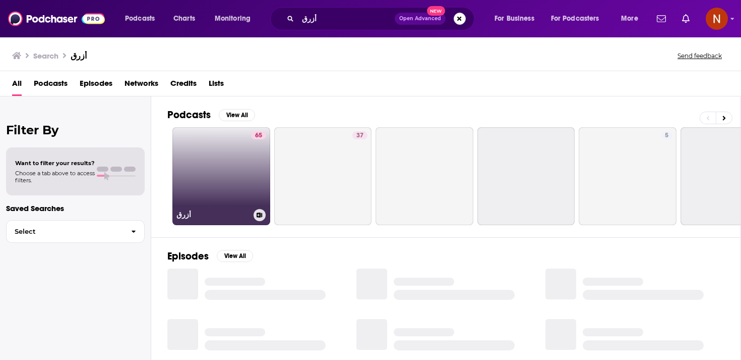
click at [227, 205] on link "65 أزرق" at bounding box center [221, 176] width 98 height 98
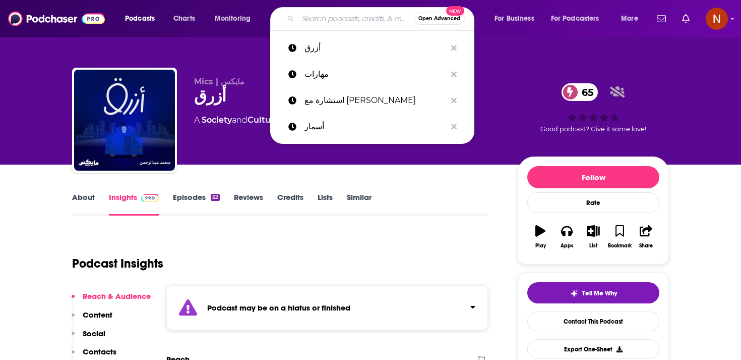
click at [338, 17] on input "Search podcasts, credits, & more..." at bounding box center [356, 19] width 116 height 16
paste input "مُسودّة"
type input "مُسودّة"
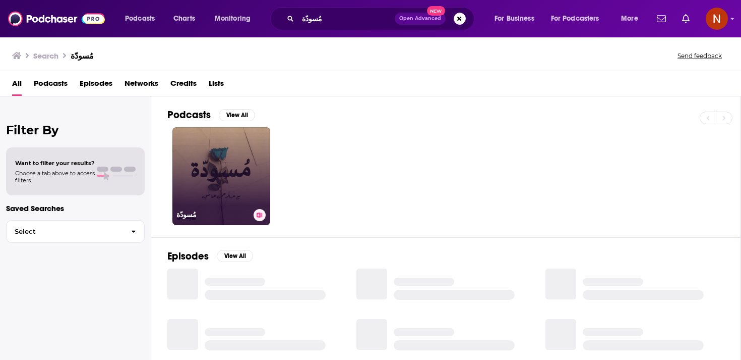
click at [237, 176] on link "مُسودّة" at bounding box center [221, 176] width 98 height 98
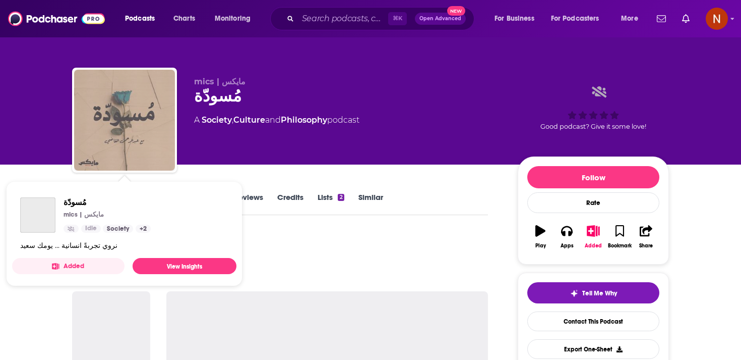
click at [139, 144] on img "مُسودّة" at bounding box center [124, 120] width 101 height 101
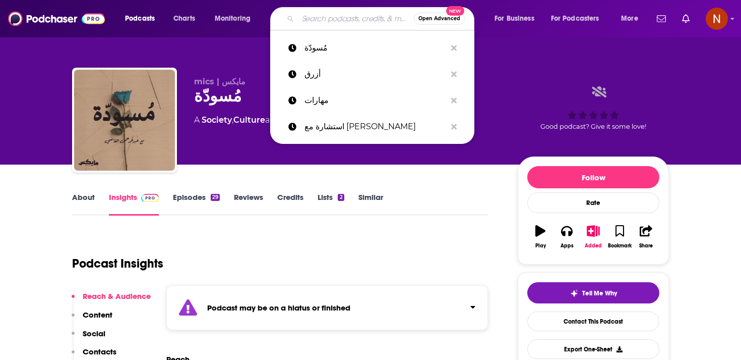
click at [317, 18] on input "Search podcasts, credits, & more..." at bounding box center [356, 19] width 116 height 16
paste input "جَوَلان مع [PERSON_NAME]"
type input "جَوَلان مع [PERSON_NAME]"
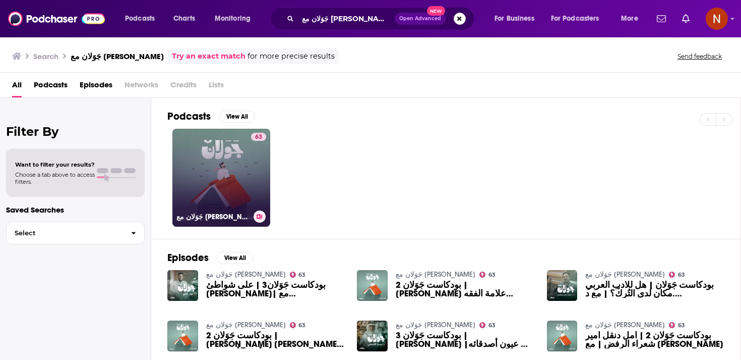
click at [208, 179] on link "63 جَوَلان مع محمد الشثري" at bounding box center [221, 178] width 98 height 98
